Goal: Task Accomplishment & Management: Manage account settings

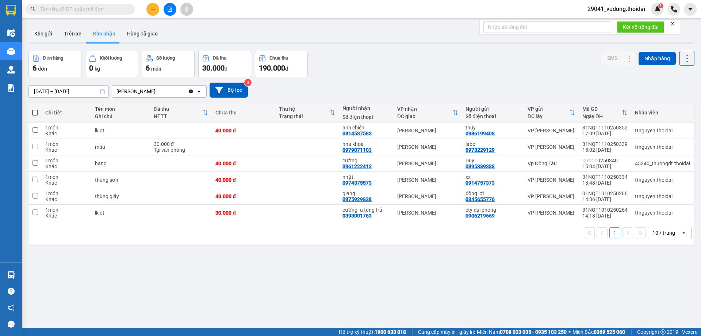
click at [108, 35] on button "Kho nhận" at bounding box center [104, 34] width 34 height 18
click at [144, 35] on button "Hàng đã giao" at bounding box center [142, 34] width 42 height 18
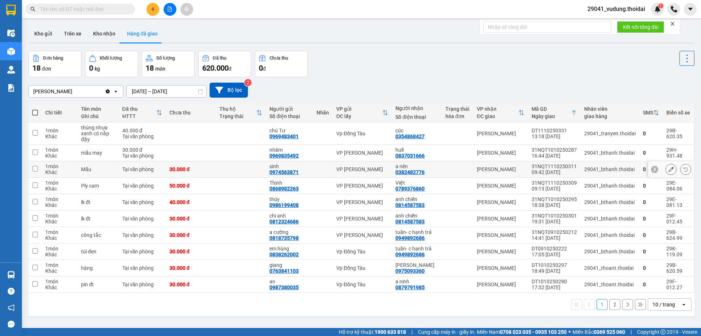
scroll to position [34, 0]
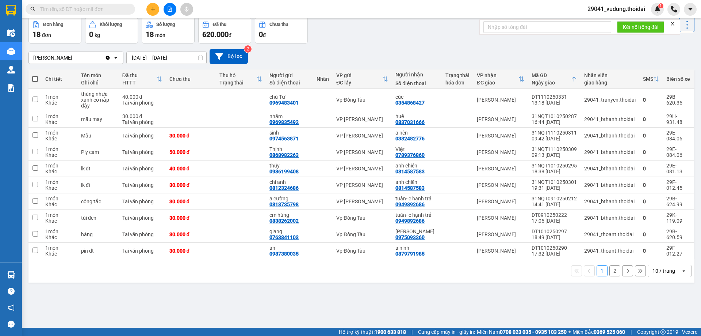
click at [150, 58] on input "[DATE] – [DATE]" at bounding box center [167, 58] width 80 height 12
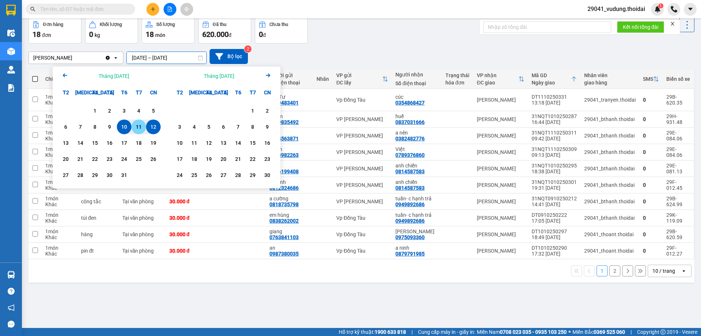
click at [137, 126] on div "11" at bounding box center [139, 126] width 10 height 9
click at [172, 57] on input "[DATE] – / /" at bounding box center [167, 58] width 80 height 12
click at [142, 127] on div "11" at bounding box center [139, 126] width 10 height 9
type input "[DATE] – [DATE]"
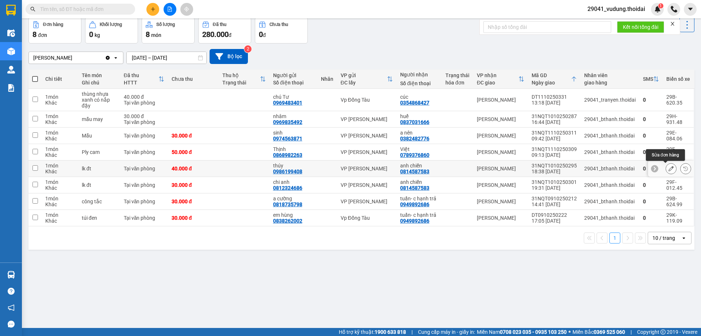
click at [666, 171] on button at bounding box center [671, 168] width 10 height 13
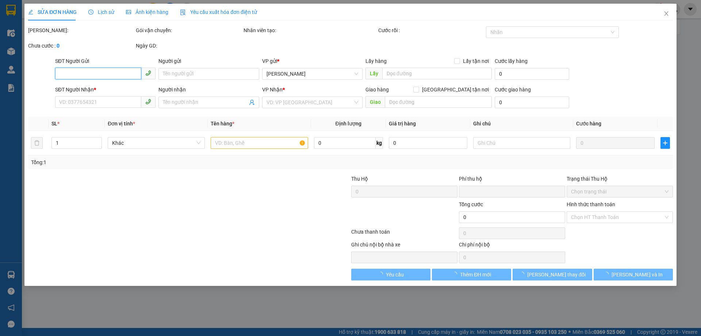
type input "0986199408"
type input "thúy"
type input "0814587583"
type input "anh chiến"
type input "0"
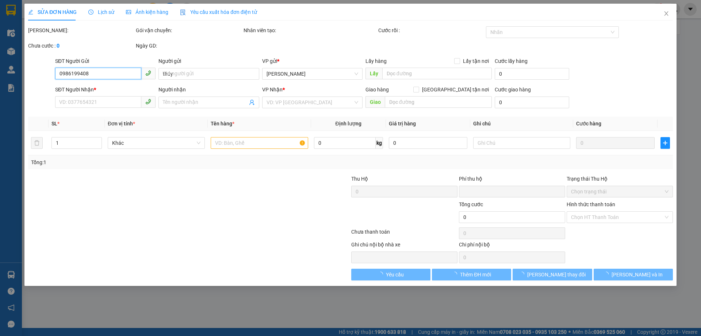
type input "40.000"
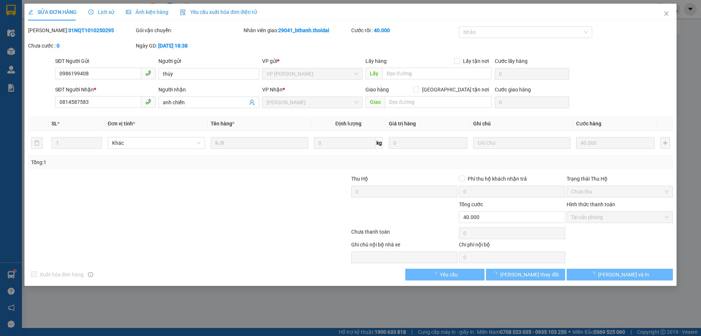
click at [104, 7] on div "Lịch sử" at bounding box center [101, 12] width 26 height 17
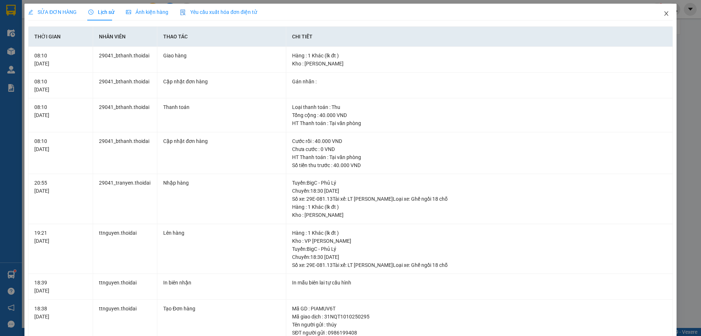
click at [659, 19] on span "Close" at bounding box center [666, 14] width 20 height 20
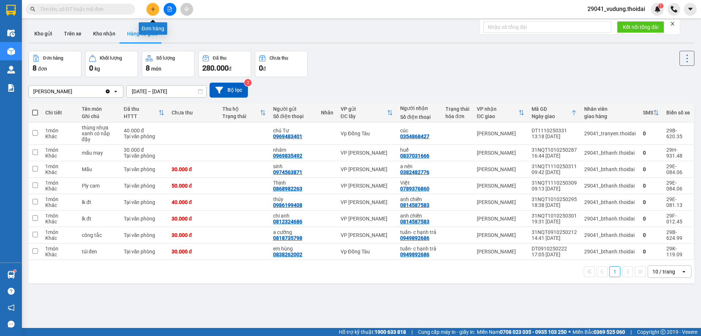
click at [149, 10] on button at bounding box center [152, 9] width 13 height 13
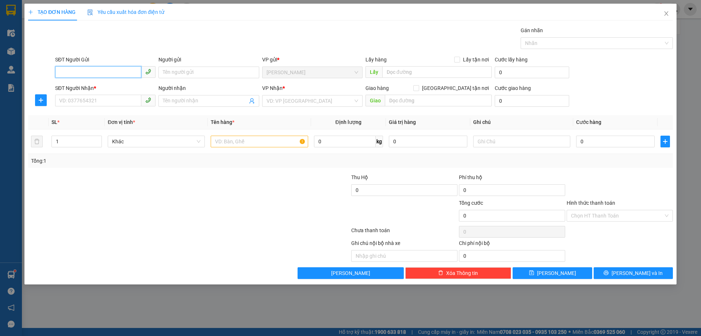
click at [103, 74] on input "SĐT Người Gửi" at bounding box center [98, 72] width 86 height 12
type input "0856713314"
click at [190, 70] on input "Người gửi" at bounding box center [209, 72] width 100 height 12
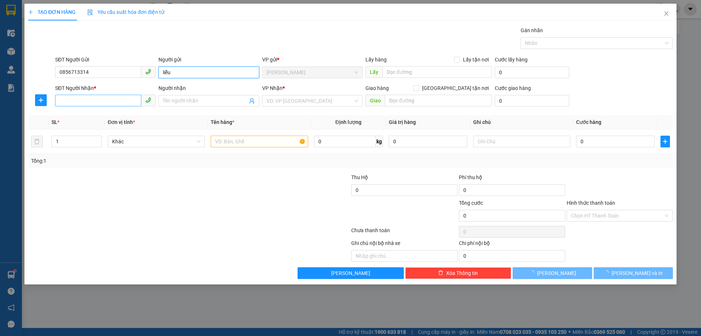
type input "liễu"
click at [116, 96] on input "SĐT Người Nhận *" at bounding box center [98, 101] width 86 height 12
type input "0904251843"
click at [194, 99] on input "Người nhận" at bounding box center [205, 101] width 84 height 8
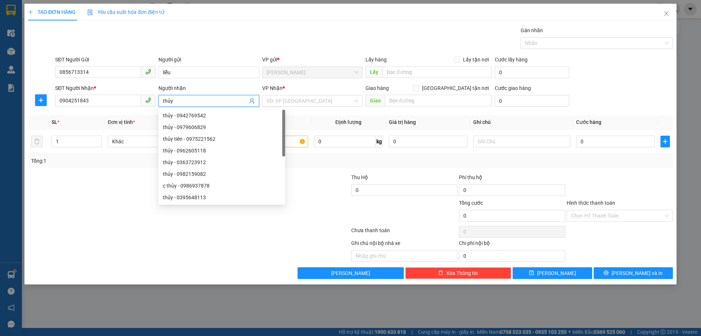
type input "thủy"
click at [314, 91] on div "VP Nhận *" at bounding box center [312, 88] width 100 height 8
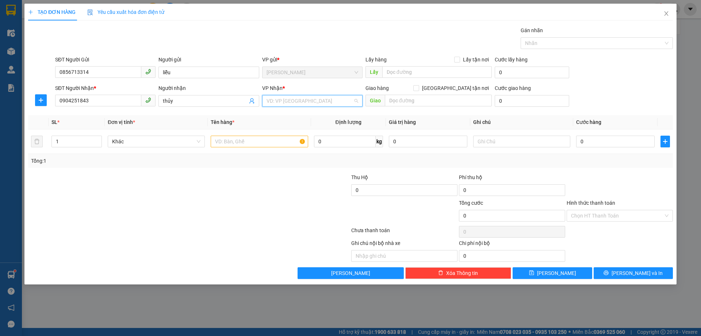
click at [309, 98] on input "search" at bounding box center [310, 100] width 87 height 11
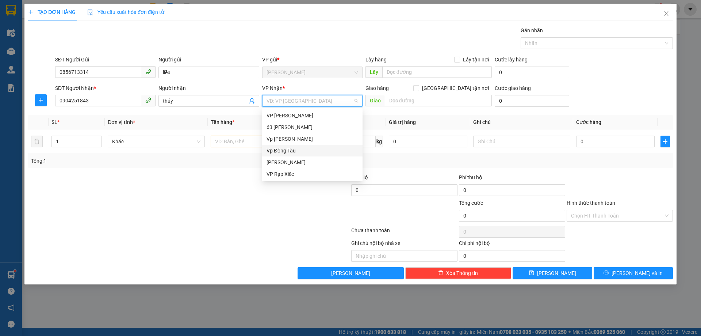
click at [286, 152] on div "Vp Đồng Tàu" at bounding box center [313, 150] width 92 height 8
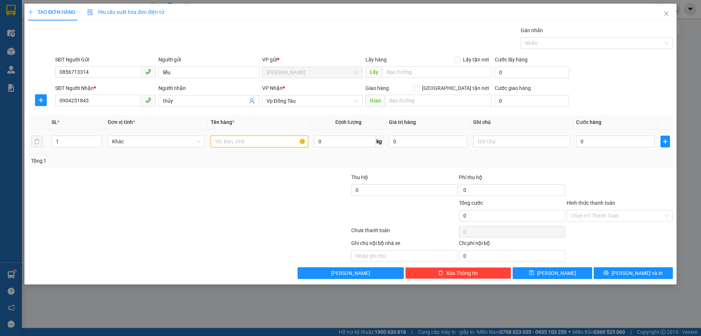
click at [280, 142] on input "text" at bounding box center [259, 142] width 97 height 12
click at [233, 140] on input "text" at bounding box center [259, 142] width 97 height 12
type input "bao bưởi"
click at [608, 143] on input "0" at bounding box center [615, 142] width 79 height 12
type input "6"
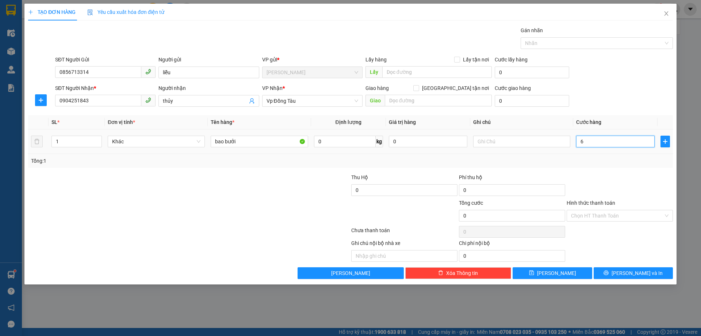
type input "6"
type input "60"
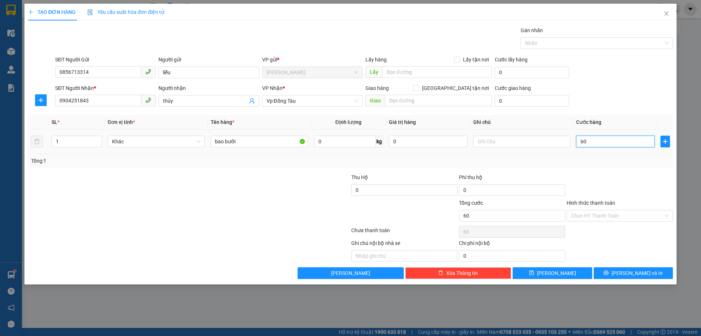
type input "600"
type input "6.000"
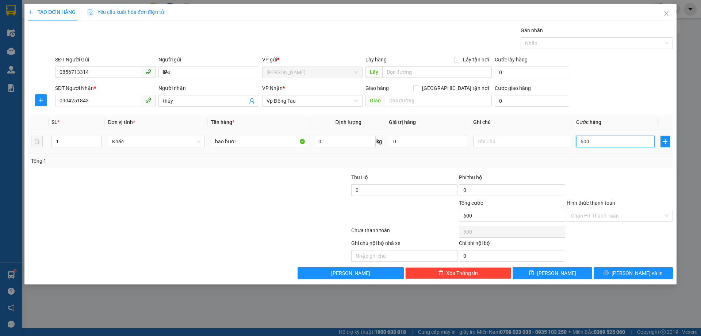
type input "6.000"
type input "60.000"
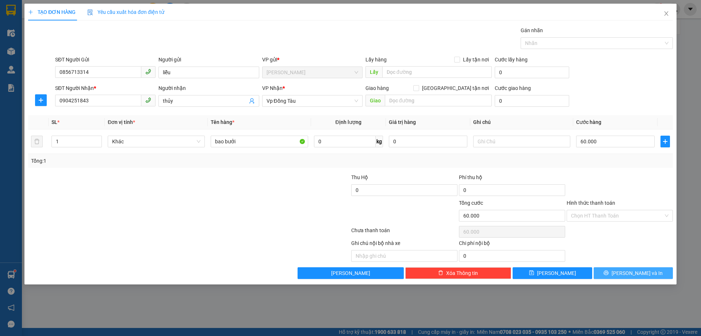
click at [615, 276] on button "[PERSON_NAME] và In" at bounding box center [633, 273] width 79 height 12
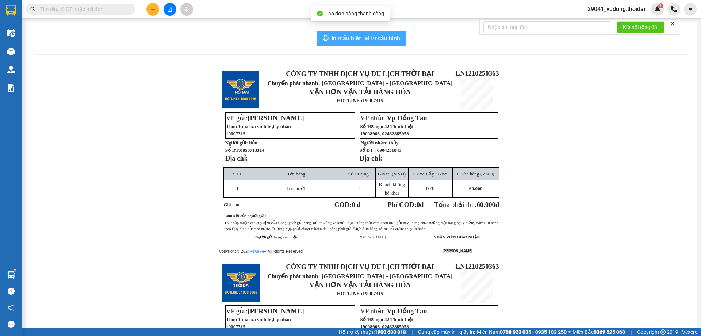
click at [381, 37] on span "In mẫu biên lai tự cấu hình" at bounding box center [366, 38] width 69 height 9
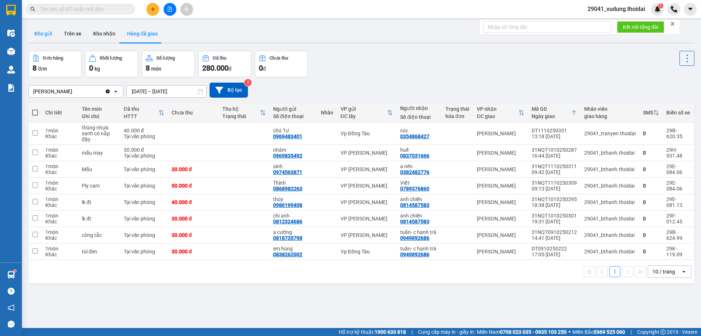
click at [38, 32] on button "Kho gửi" at bounding box center [43, 34] width 30 height 18
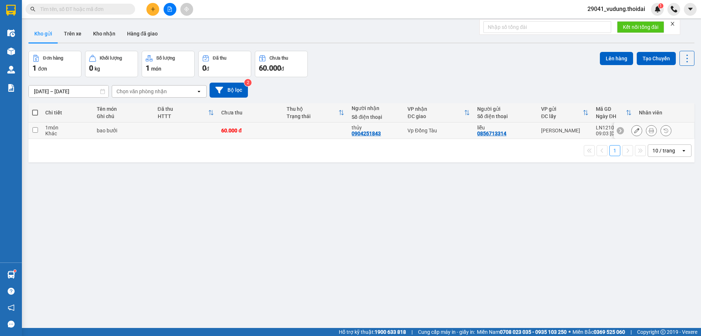
click at [35, 130] on input "checkbox" at bounding box center [35, 129] width 5 height 5
checkbox input "true"
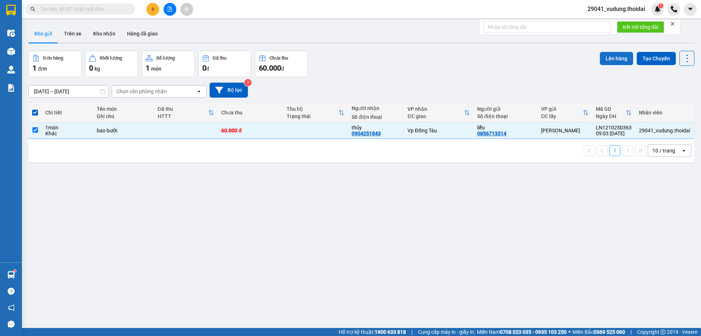
click at [609, 61] on button "Lên hàng" at bounding box center [616, 58] width 33 height 13
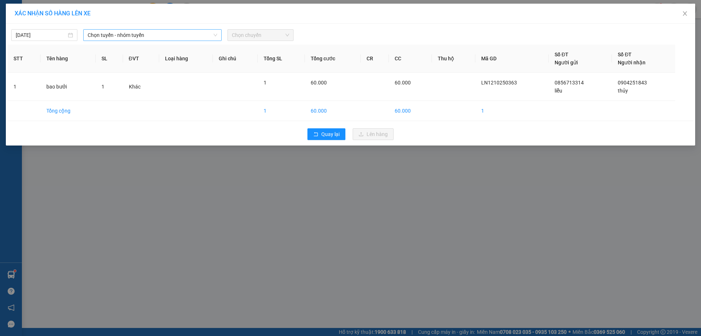
click at [112, 38] on span "Chọn tuyến - nhóm tuyến" at bounding box center [153, 35] width 130 height 11
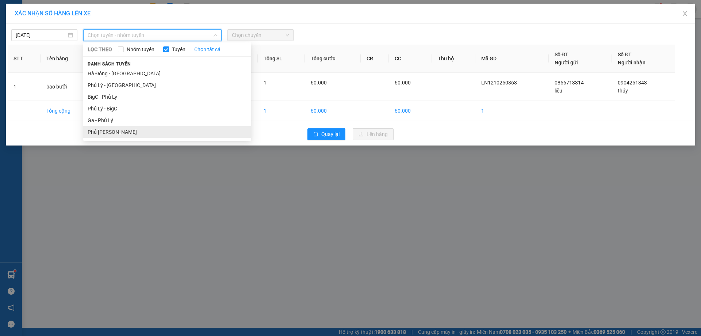
click at [119, 132] on li "Phủ [PERSON_NAME]" at bounding box center [167, 132] width 168 height 12
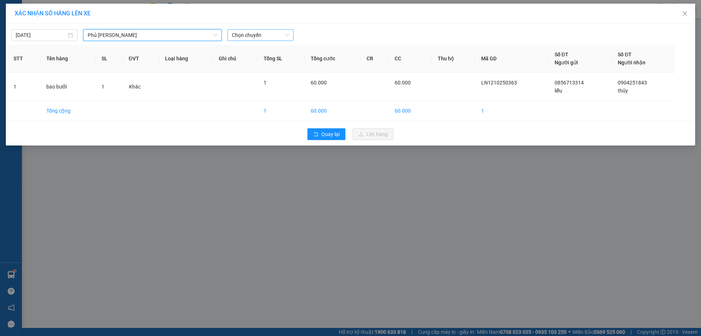
click at [249, 37] on span "Chọn chuyến" at bounding box center [260, 35] width 57 height 11
type input "3356"
click at [250, 52] on div "10:00 - 29H-933.56" at bounding box center [260, 50] width 57 height 8
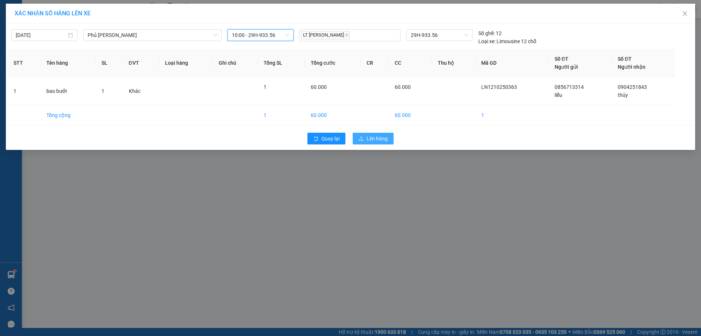
click at [366, 135] on button "Lên hàng" at bounding box center [373, 139] width 41 height 12
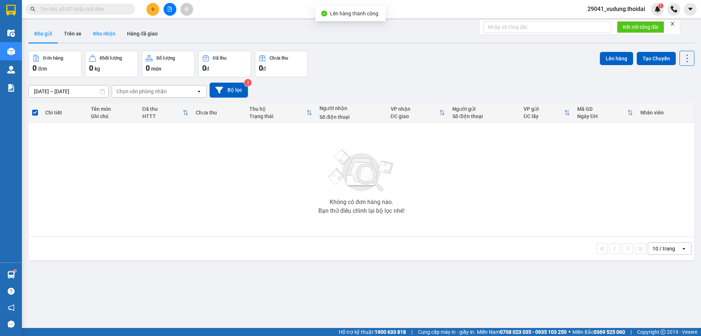
click at [94, 33] on button "Kho nhận" at bounding box center [104, 34] width 34 height 18
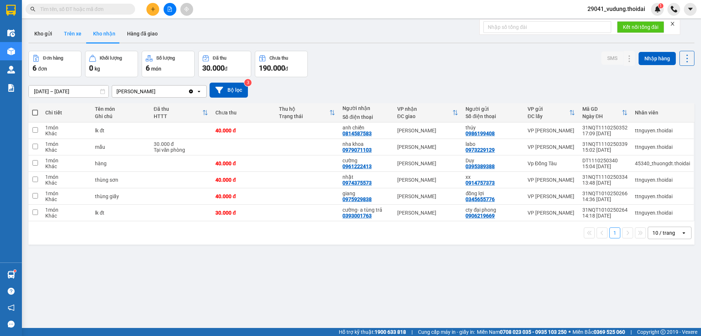
click at [76, 38] on button "Trên xe" at bounding box center [72, 34] width 29 height 18
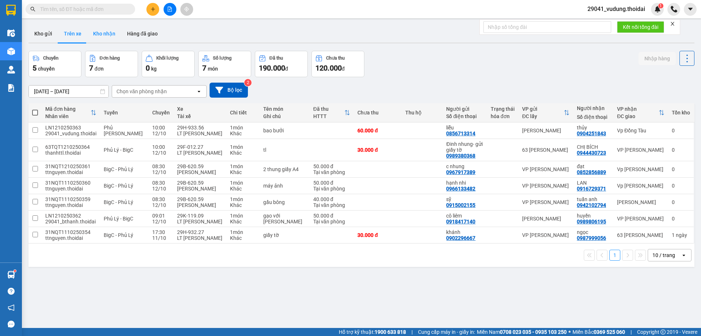
click at [104, 31] on button "Kho nhận" at bounding box center [104, 34] width 34 height 18
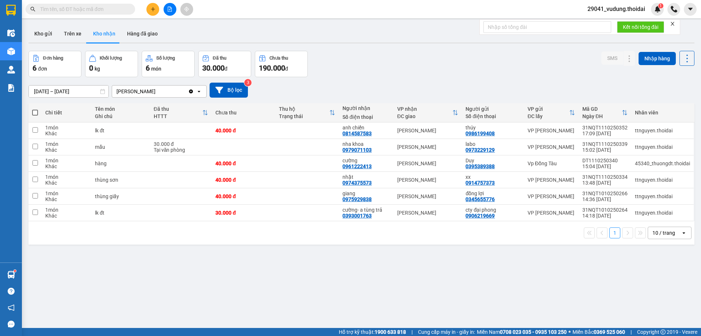
scroll to position [34, 0]
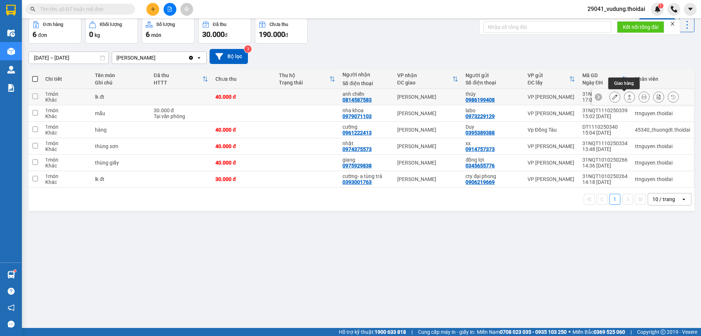
click at [613, 97] on icon at bounding box center [615, 96] width 5 height 5
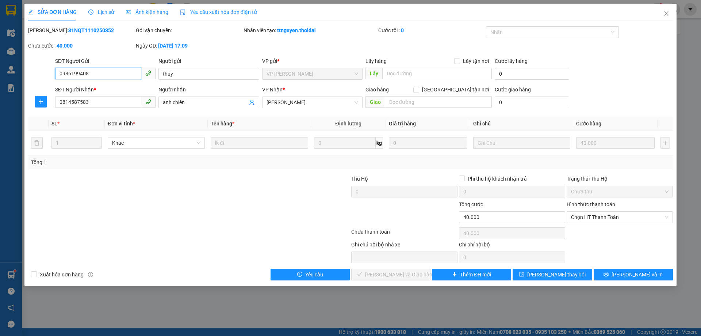
type input "0986199408"
type input "thúy"
type input "0814587583"
type input "anh chiến"
type input "0"
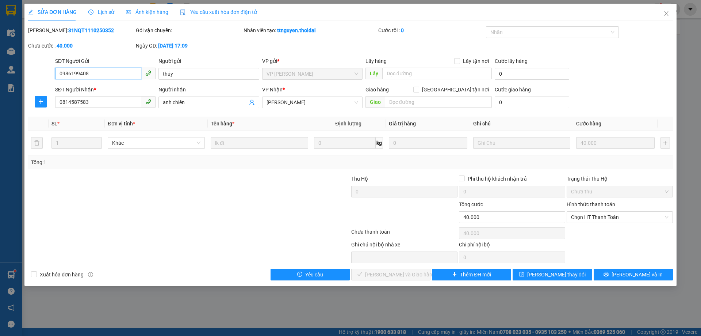
type input "40.000"
click at [594, 216] on span "Chọn HT Thanh Toán" at bounding box center [620, 217] width 98 height 11
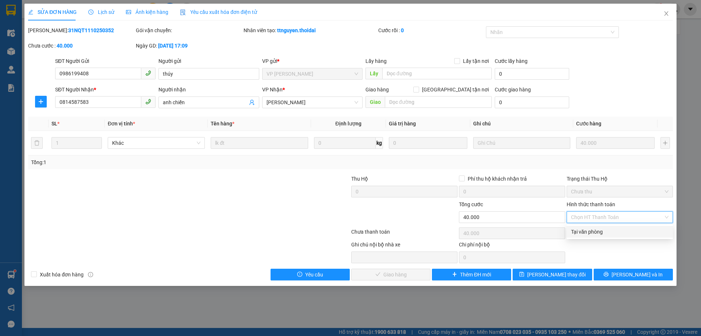
click at [588, 231] on div "Tại văn phòng" at bounding box center [620, 232] width 98 height 8
type input "0"
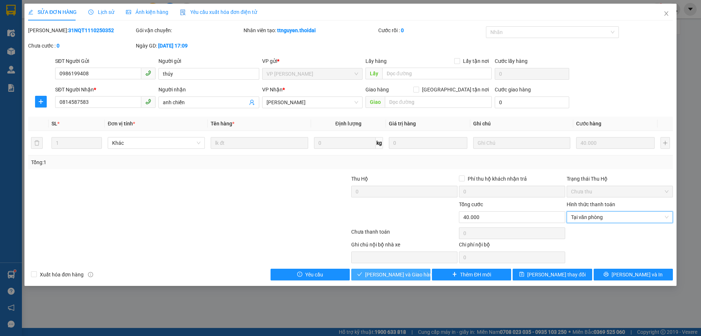
click at [367, 273] on button "[PERSON_NAME] và Giao hàng" at bounding box center [390, 275] width 79 height 12
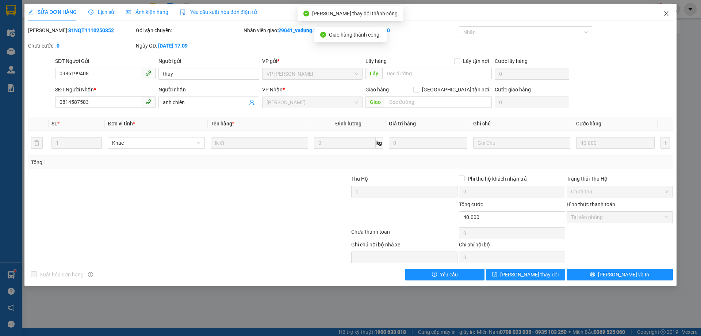
click at [665, 13] on icon "close" at bounding box center [667, 14] width 6 height 6
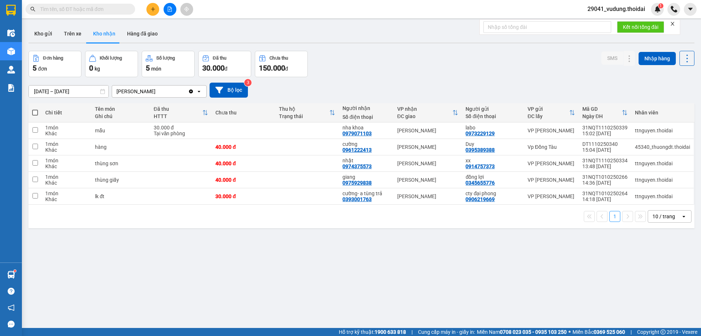
click at [97, 9] on input "text" at bounding box center [83, 9] width 86 height 8
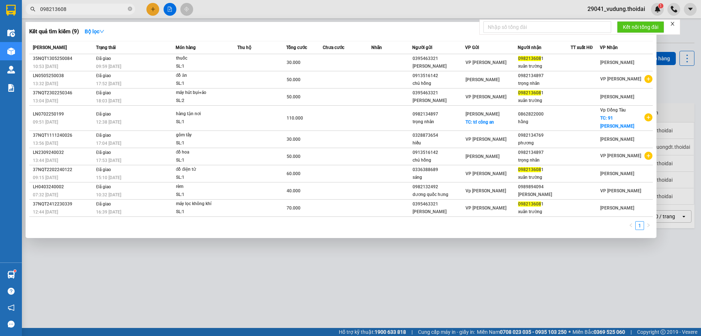
type input "0982136081"
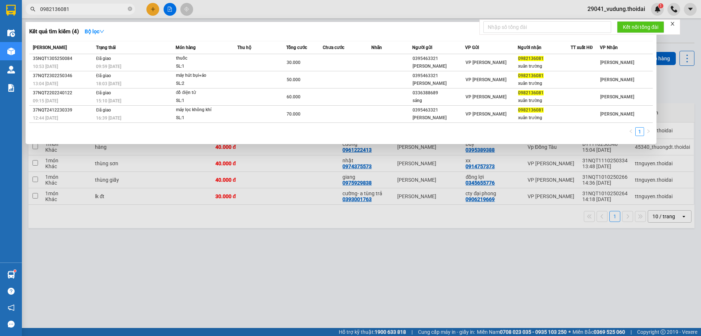
click at [73, 12] on input "0982136081" at bounding box center [83, 9] width 86 height 8
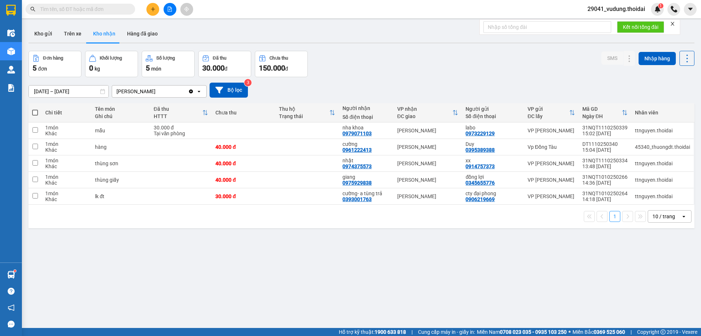
click at [74, 9] on input "text" at bounding box center [83, 9] width 86 height 8
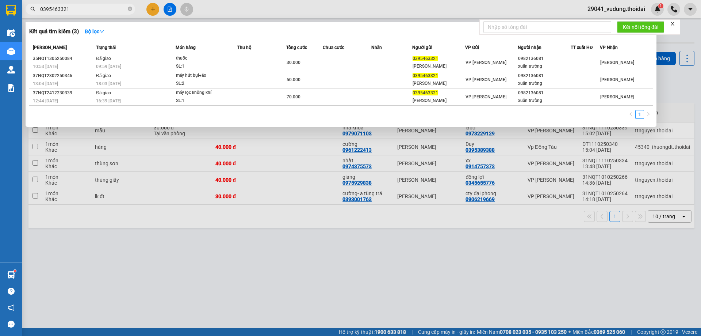
type input "0395463321"
click at [189, 278] on div at bounding box center [350, 168] width 701 height 336
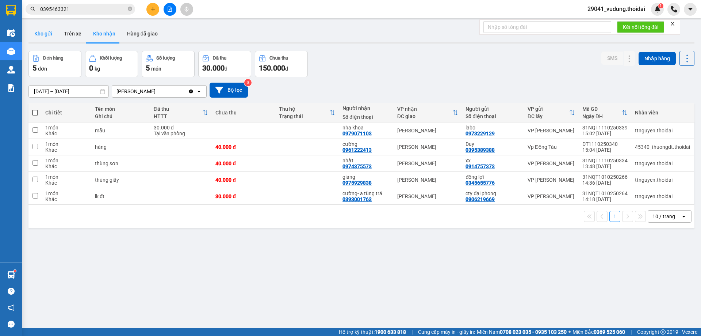
click at [36, 34] on button "Kho gửi" at bounding box center [43, 34] width 30 height 18
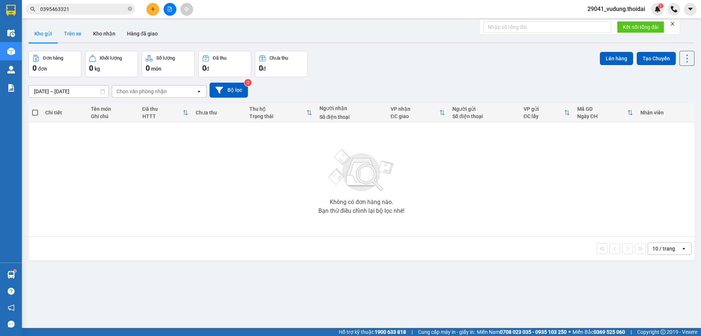
click at [74, 35] on button "Trên xe" at bounding box center [72, 34] width 29 height 18
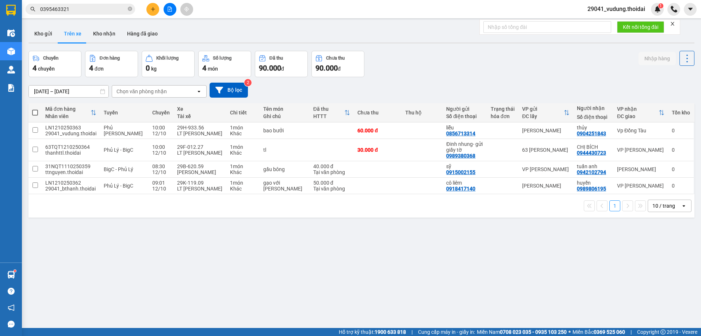
click at [99, 38] on button "Kho nhận" at bounding box center [104, 34] width 34 height 18
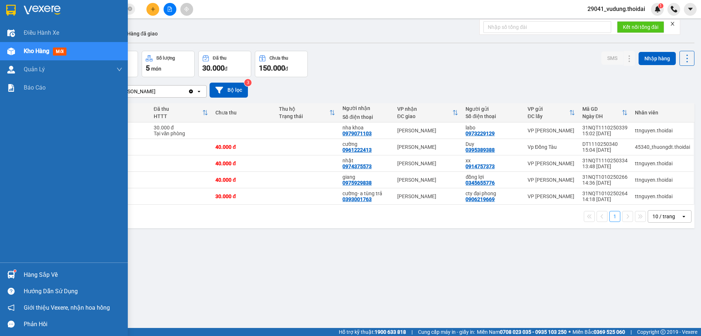
click at [42, 274] on div "Hàng sắp về" at bounding box center [73, 274] width 99 height 11
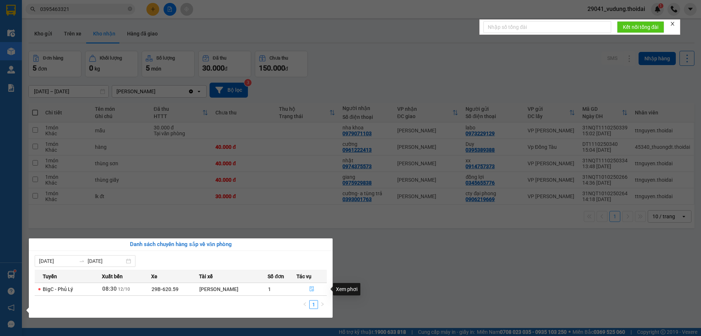
click at [310, 289] on icon "file-done" at bounding box center [311, 288] width 5 height 5
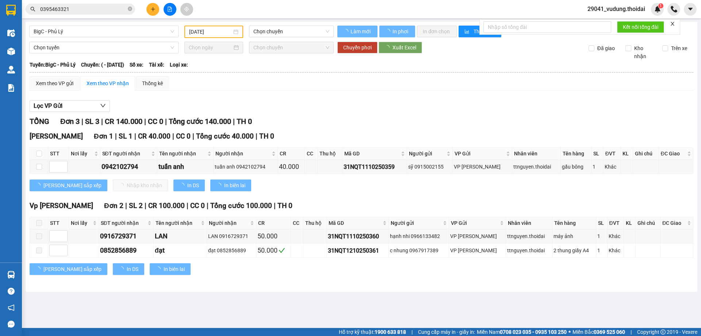
type input "[DATE]"
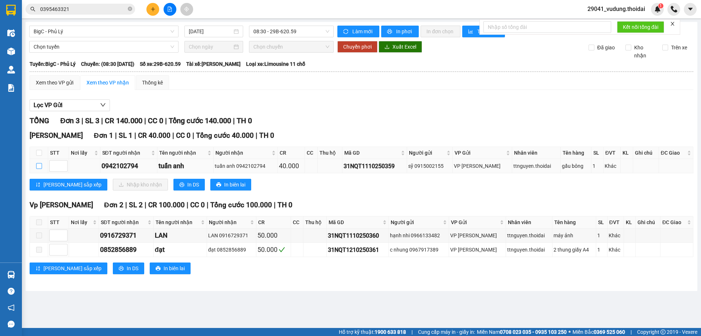
click at [41, 165] on input "checkbox" at bounding box center [39, 166] width 6 height 6
checkbox input "false"
click at [39, 167] on input "checkbox" at bounding box center [39, 166] width 6 height 6
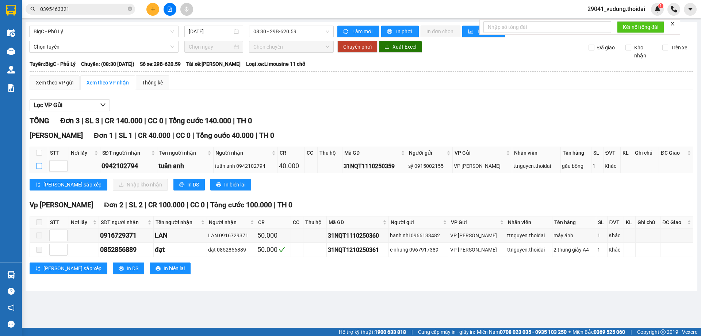
checkbox input "true"
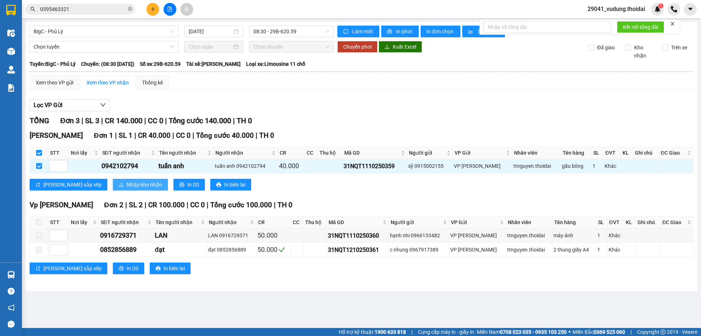
click at [127, 186] on span "Nhập kho nhận" at bounding box center [144, 184] width 35 height 8
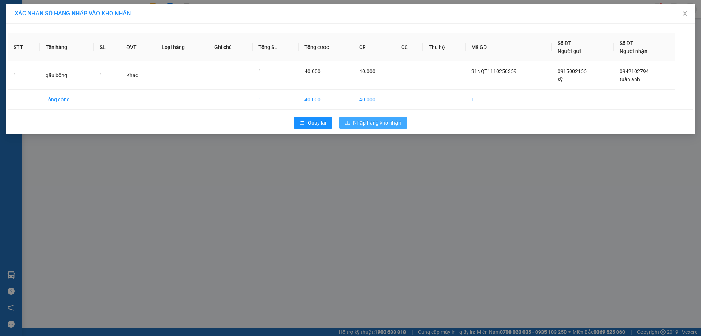
click at [366, 122] on span "Nhập hàng kho nhận" at bounding box center [377, 123] width 48 height 8
